Goal: Find specific page/section: Find specific page/section

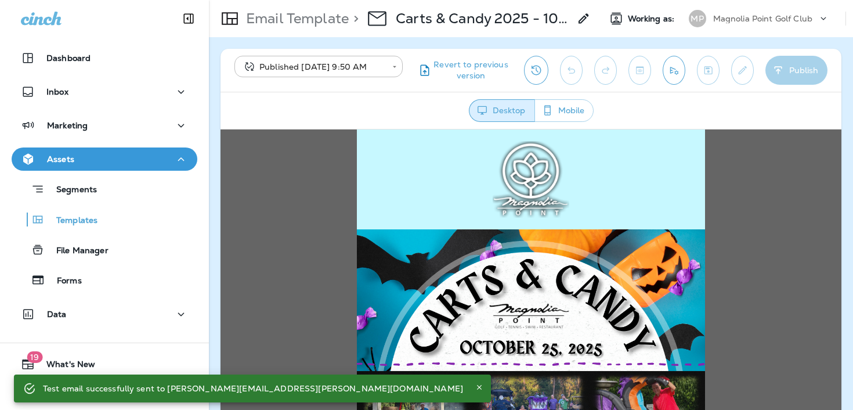
click at [761, 20] on p "Magnolia Point Golf Club" at bounding box center [762, 18] width 99 height 9
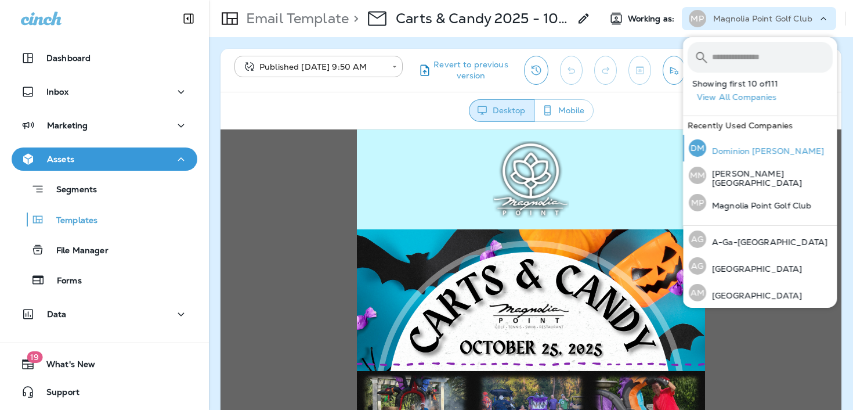
click at [742, 142] on div "DM Dominion [PERSON_NAME]" at bounding box center [756, 148] width 145 height 27
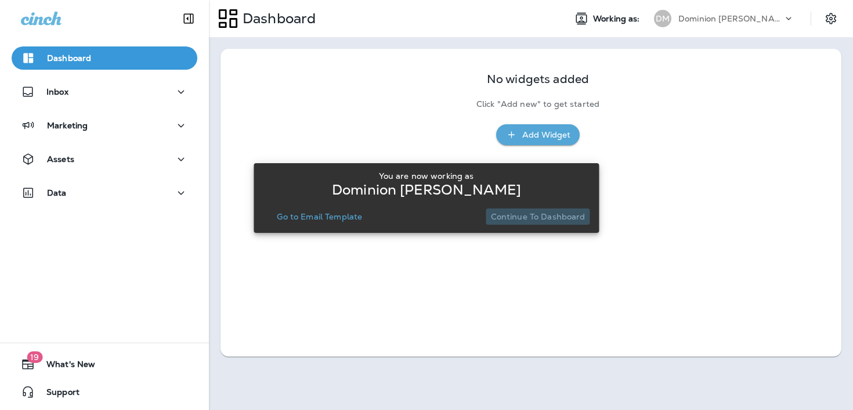
click at [568, 214] on p "Continue to Dashboard" at bounding box center [538, 216] width 95 height 9
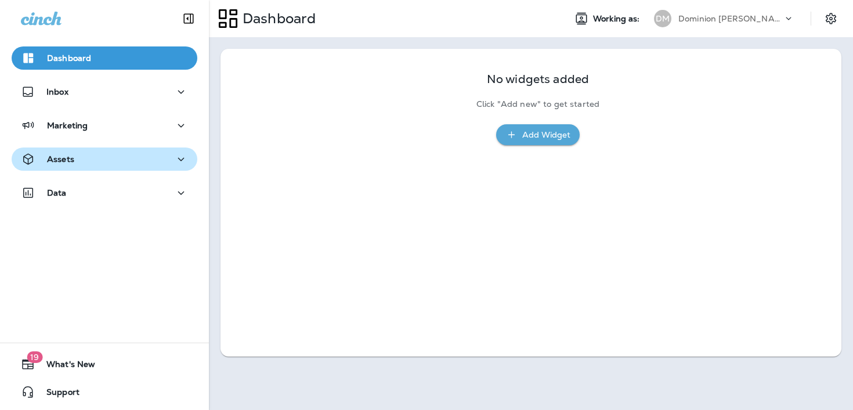
click at [162, 150] on button "Assets" at bounding box center [105, 158] width 186 height 23
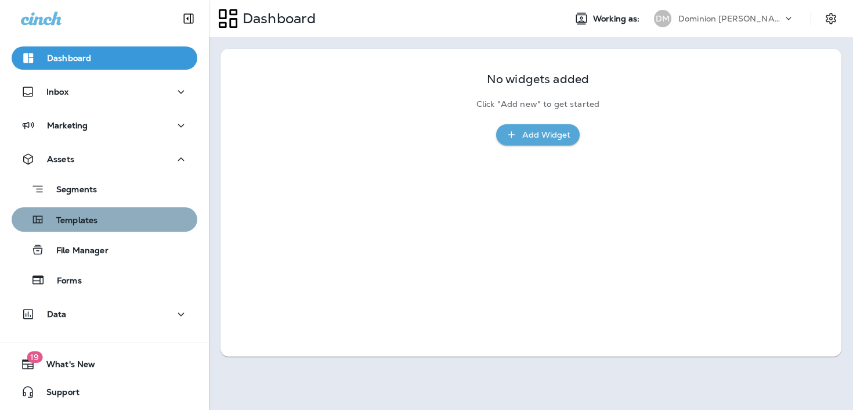
click at [118, 213] on div "Templates" at bounding box center [104, 219] width 176 height 17
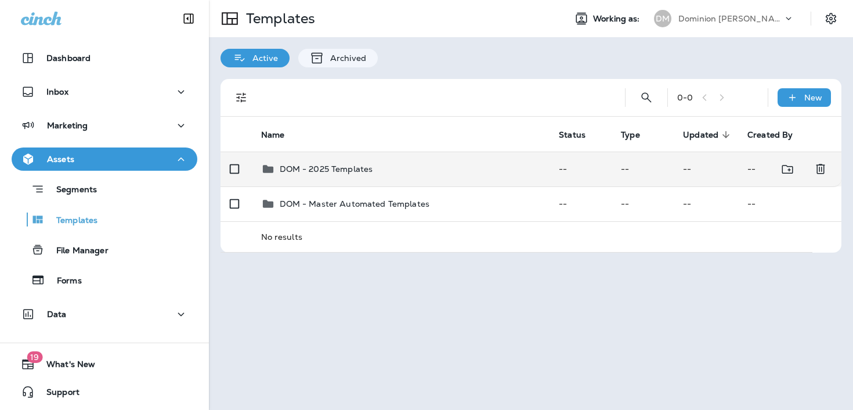
click at [345, 167] on p "DOM - 2025 Templates" at bounding box center [326, 168] width 93 height 9
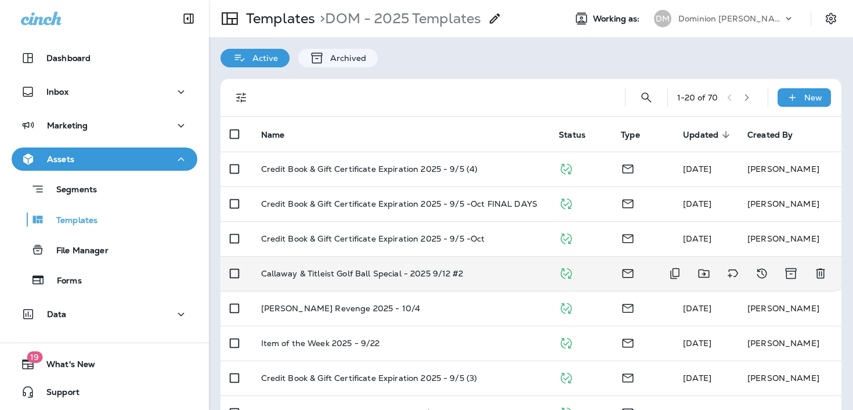
click at [405, 285] on td "Callaway & Titleist Golf Ball Special - 2025 9/12 #2" at bounding box center [401, 273] width 298 height 35
